Goal: Contribute content: Add original content to the website for others to see

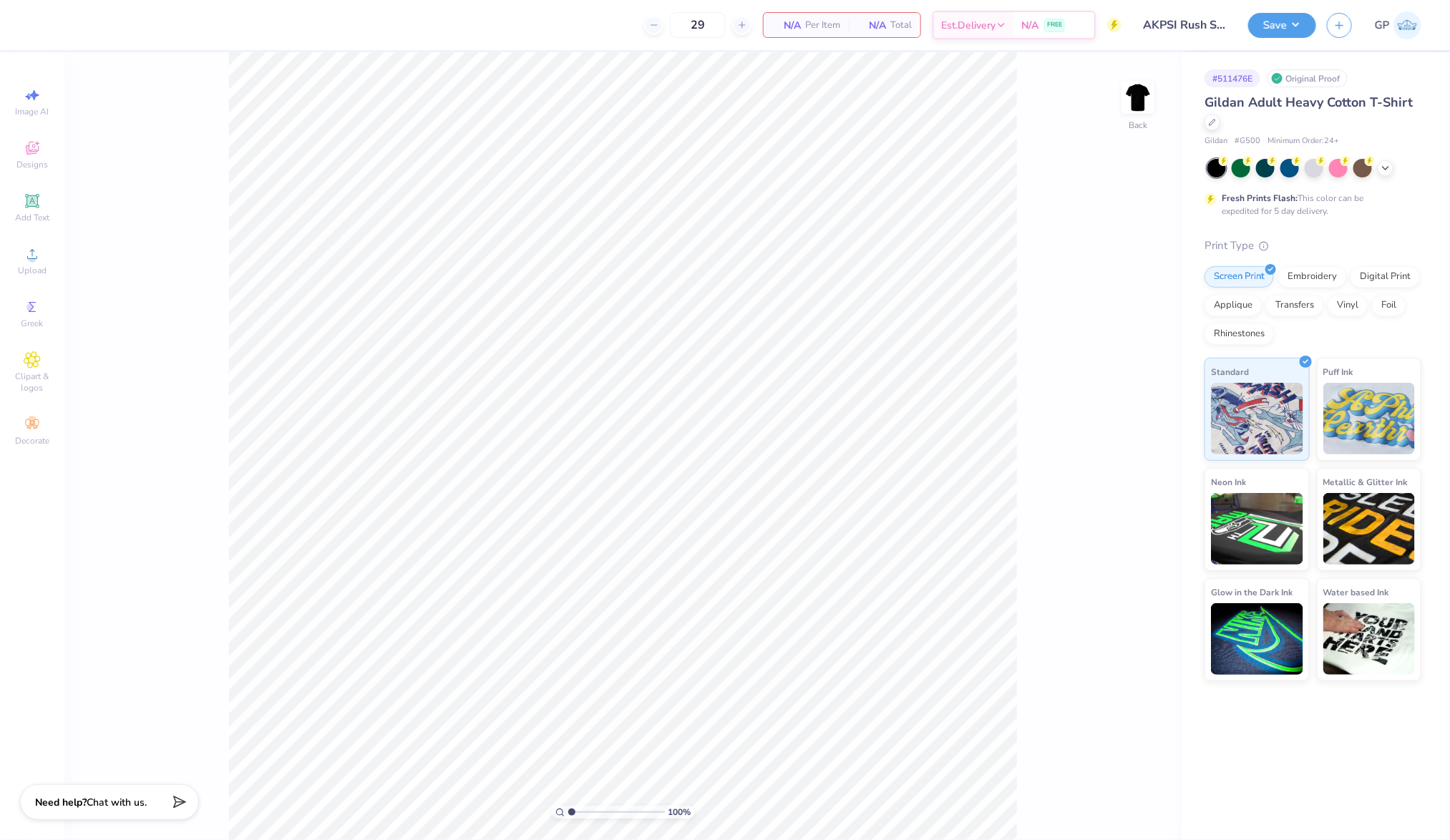
click at [35, 265] on span "Upload" at bounding box center [32, 270] width 28 height 12
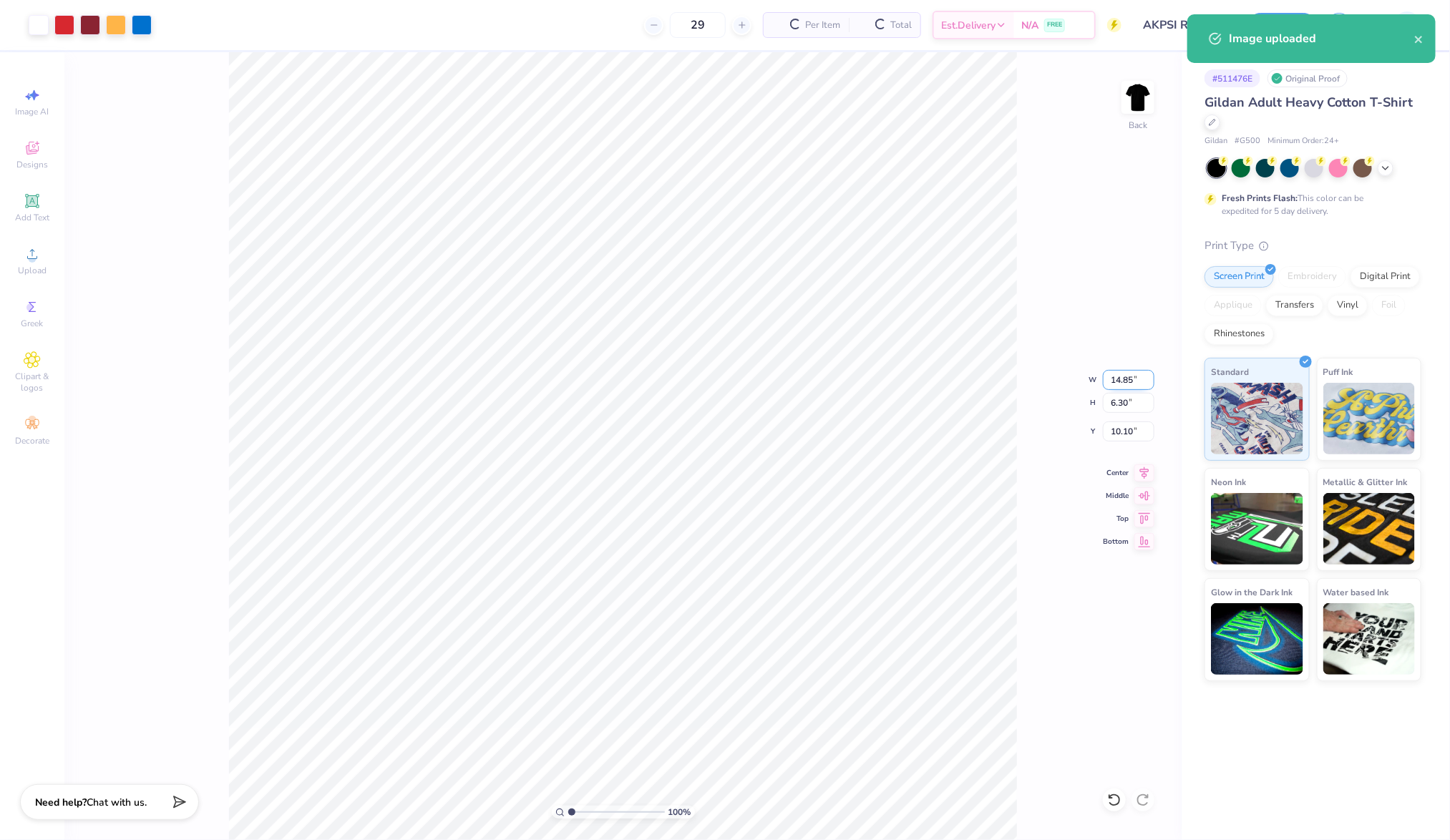
click at [1125, 380] on input "14.85" at bounding box center [1128, 379] width 51 height 20
type input "4.00"
type input "1.70"
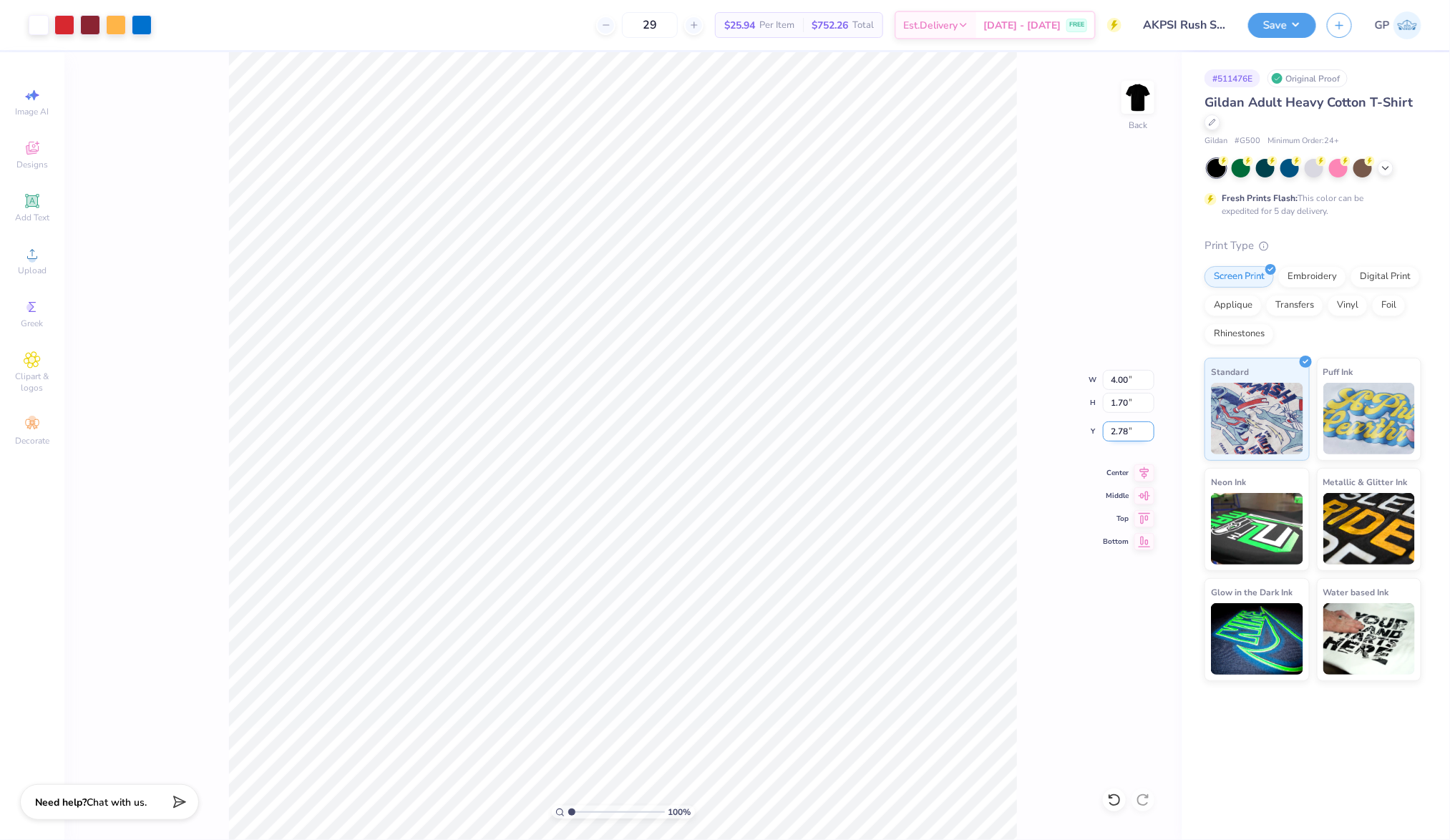
click at [1117, 428] on input "2.78" at bounding box center [1128, 431] width 51 height 20
type input "3"
click at [1148, 106] on img at bounding box center [1137, 97] width 57 height 57
click at [1165, 100] on div "100 % Front" at bounding box center [623, 446] width 1117 height 788
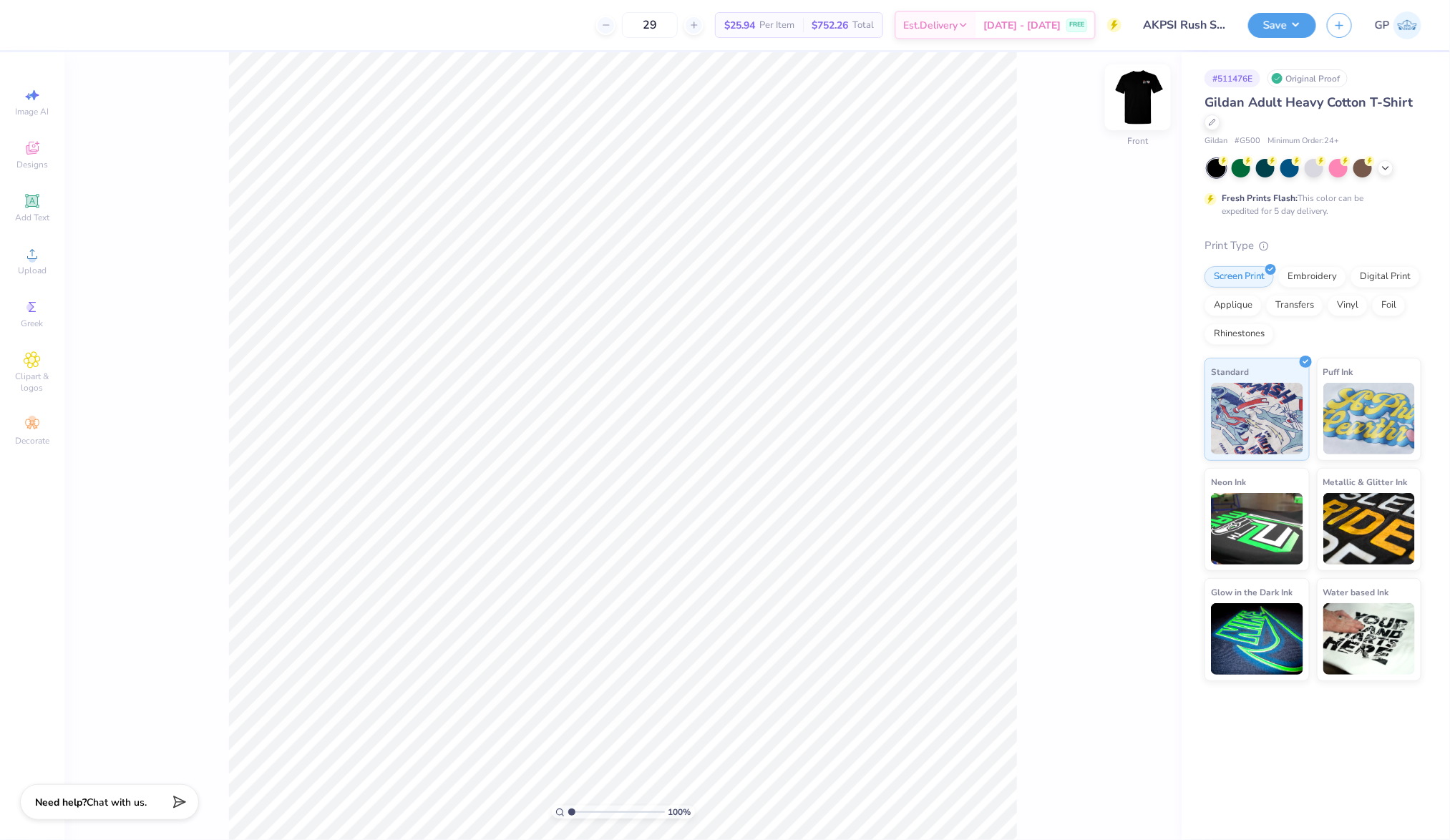
click at [1147, 102] on img at bounding box center [1137, 97] width 57 height 57
click at [1128, 435] on input "2.78" at bounding box center [1128, 431] width 51 height 20
type input "3.00"
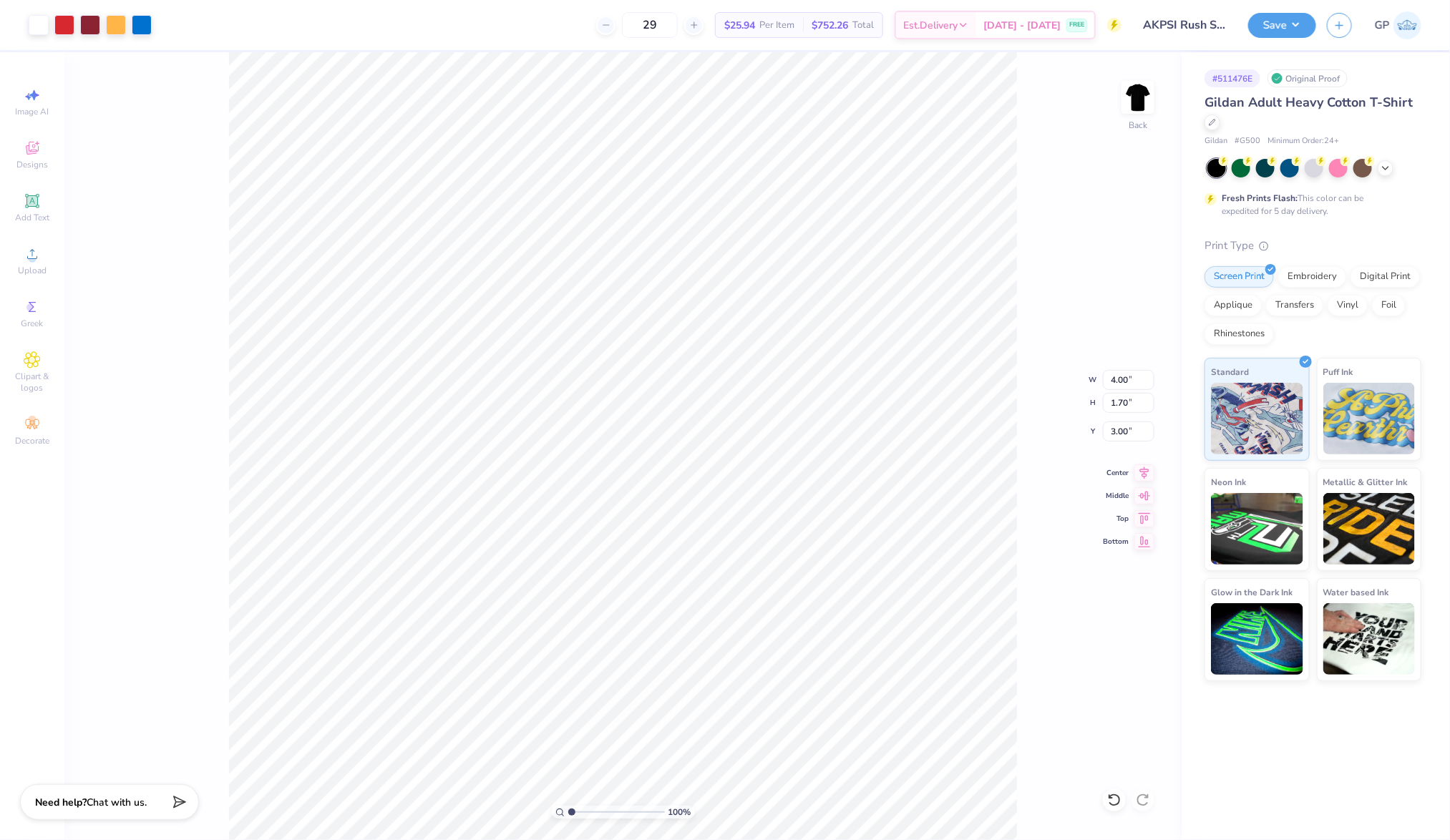
click at [1066, 391] on div "100 % Back W 4.00 4.00 " H 1.70 1.70 " Y 3.00 3.00 " Center Middle Top Bottom" at bounding box center [623, 446] width 1117 height 788
click at [1130, 106] on img at bounding box center [1137, 97] width 57 height 57
click at [28, 280] on div "Upload" at bounding box center [32, 261] width 50 height 43
click at [1142, 373] on input "12.32" at bounding box center [1128, 379] width 51 height 20
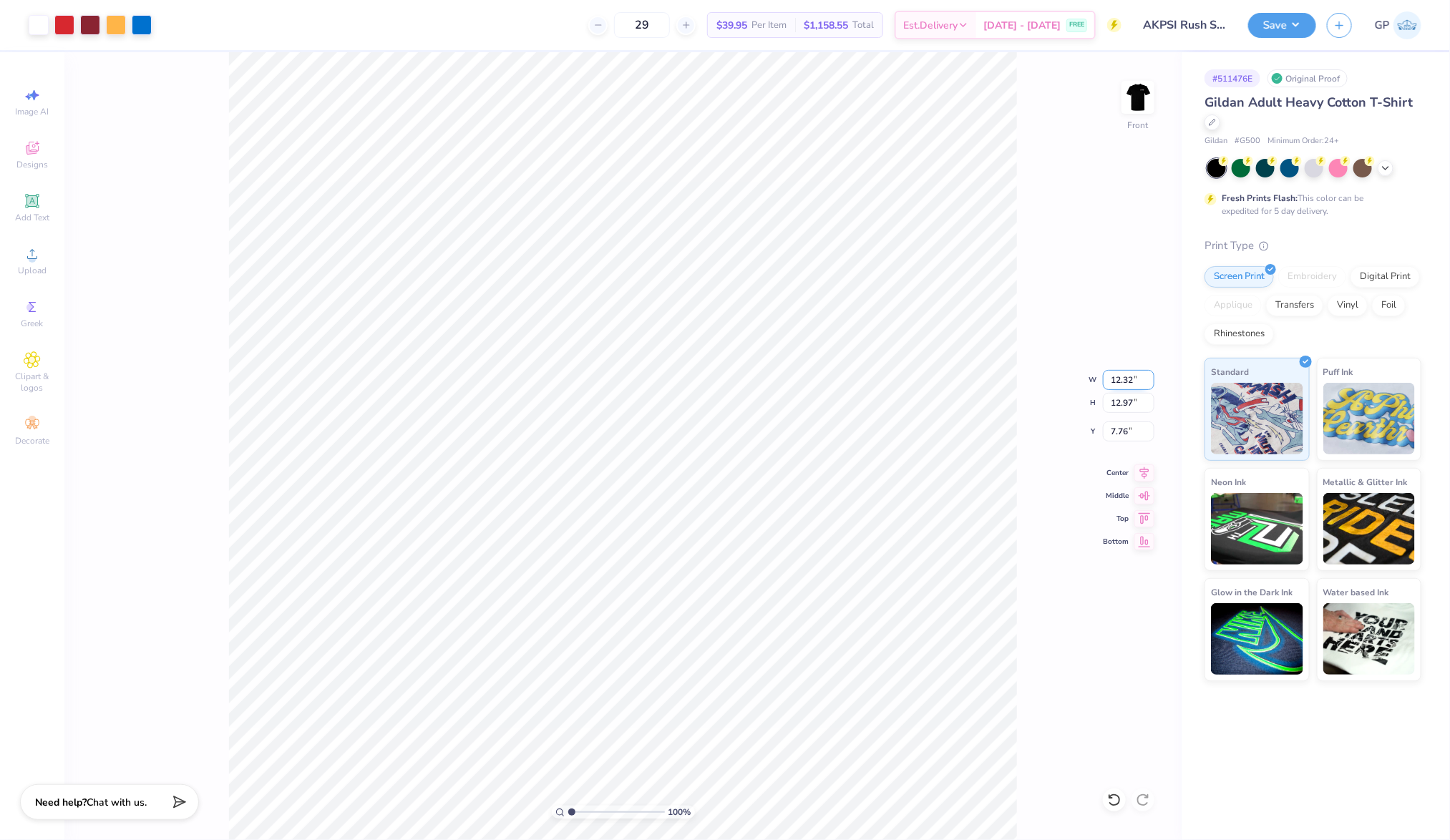
click at [1142, 373] on input "12.32" at bounding box center [1128, 379] width 51 height 20
type input "12.50"
type input "13.16"
click at [1117, 438] on input "7.67" at bounding box center [1128, 431] width 51 height 20
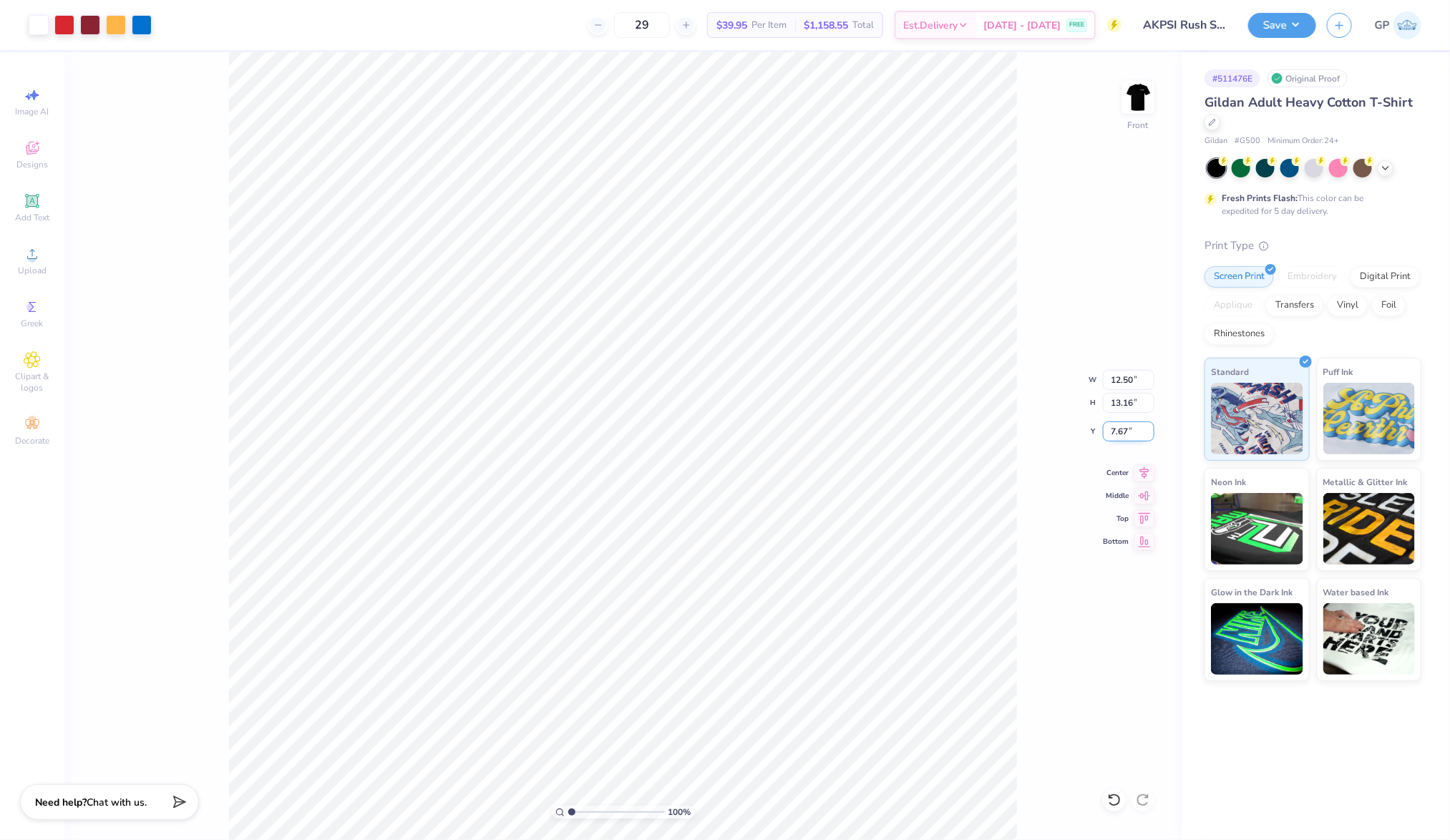
click at [1117, 438] on input "7.67" at bounding box center [1128, 431] width 51 height 20
type input "3.00"
click at [1264, 20] on button "Save" at bounding box center [1282, 24] width 68 height 25
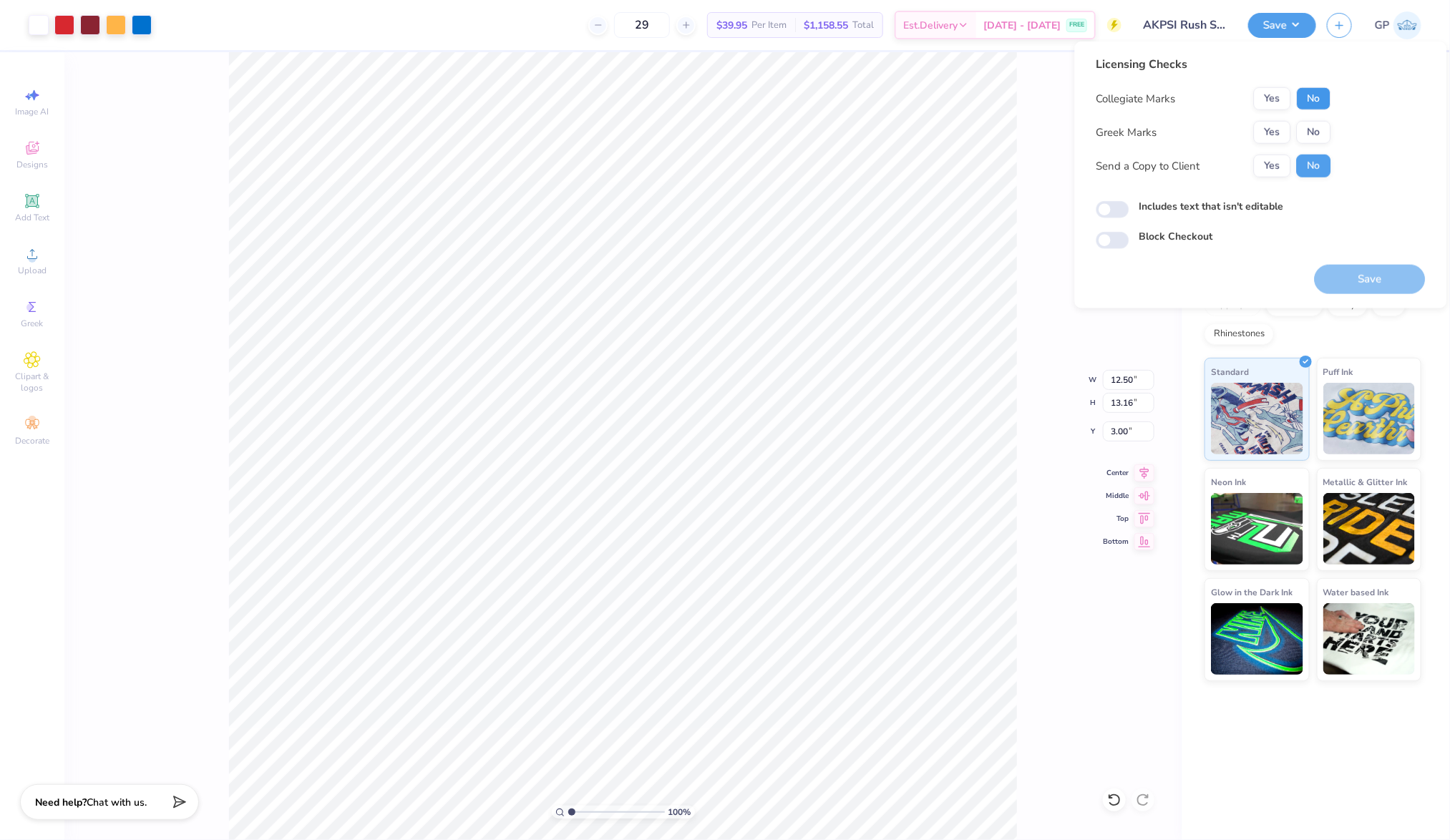
click at [1310, 100] on button "No" at bounding box center [1314, 98] width 35 height 23
click at [1274, 127] on button "Yes" at bounding box center [1272, 132] width 37 height 23
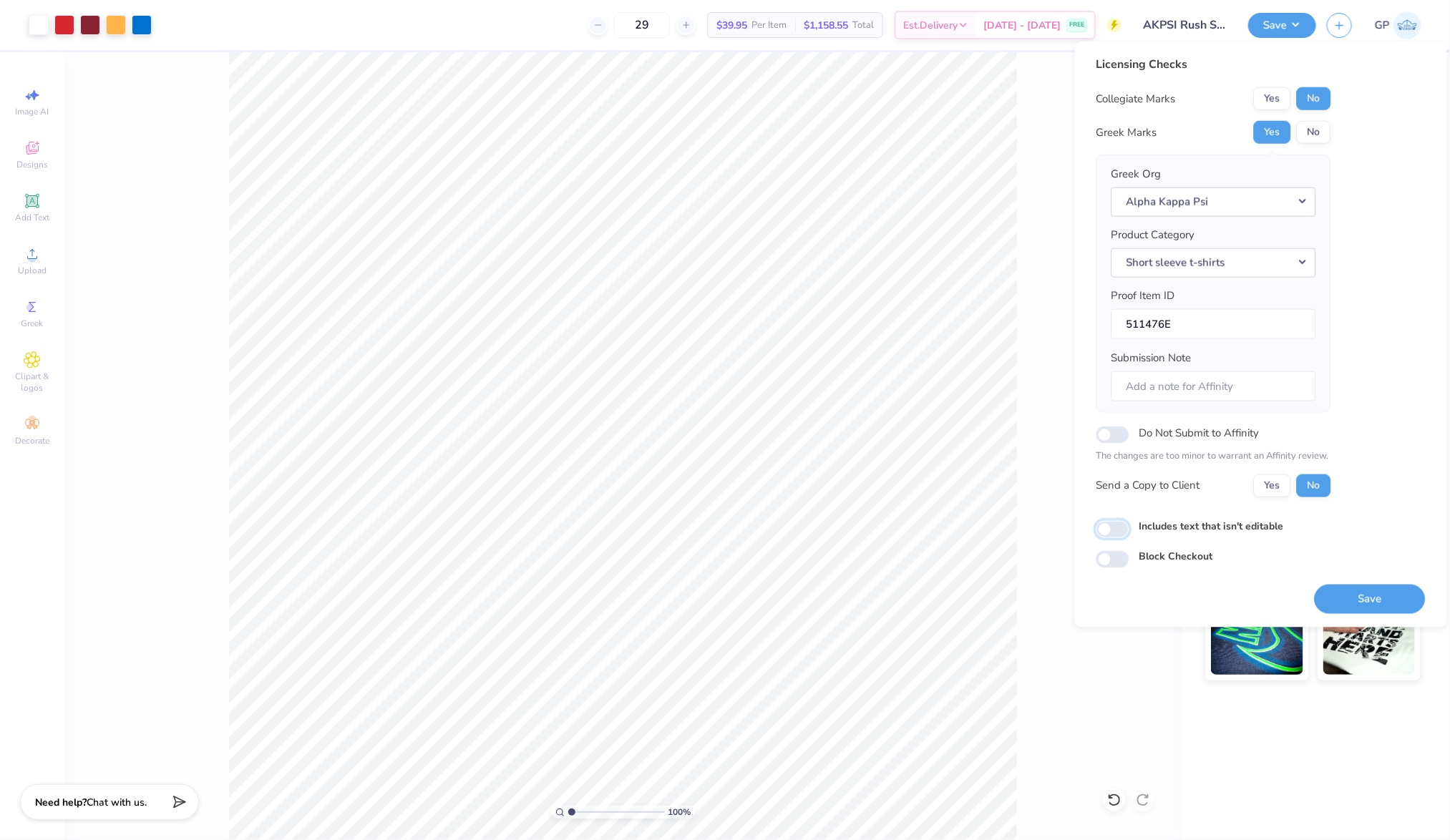
click at [1105, 535] on input "Includes text that isn't editable" at bounding box center [1113, 530] width 33 height 17
checkbox input "true"
click at [1345, 597] on button "Save" at bounding box center [1370, 598] width 111 height 29
